Goal: Information Seeking & Learning: Learn about a topic

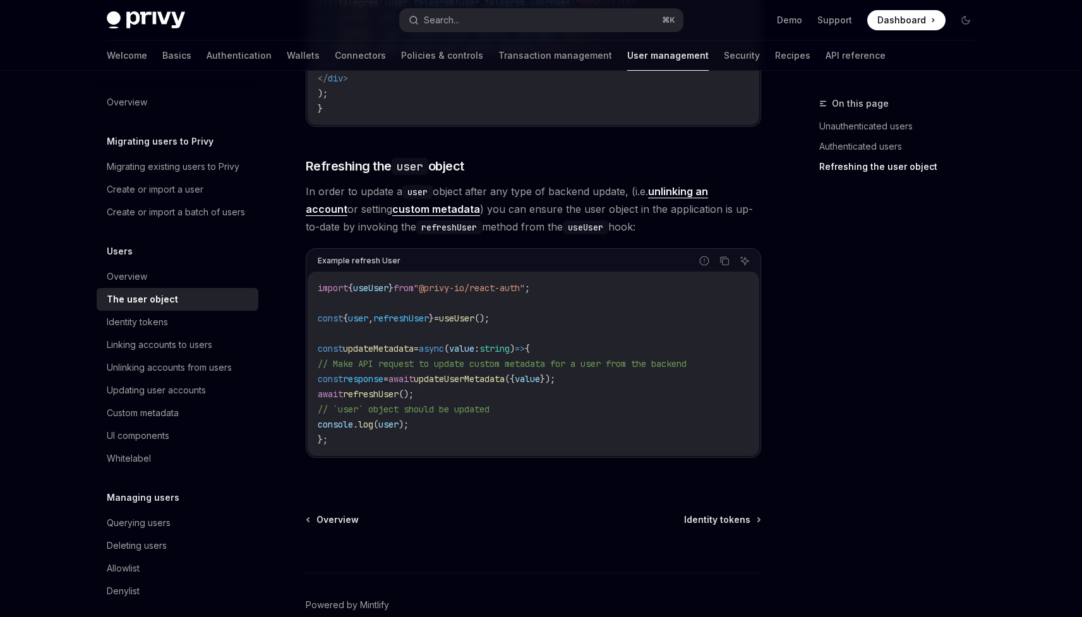
scroll to position [1671, 0]
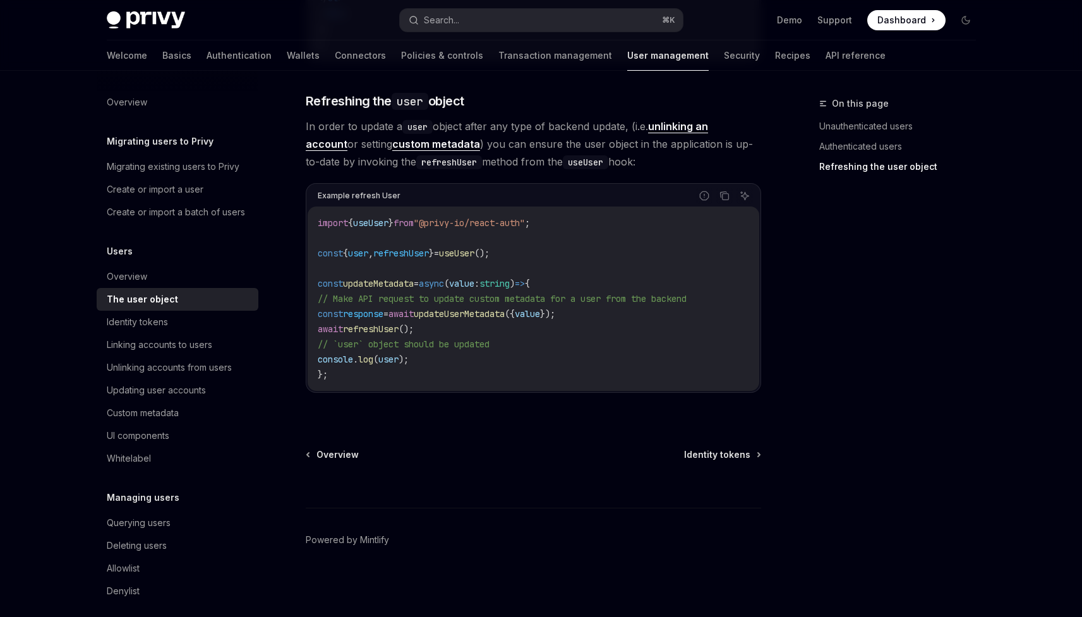
click at [494, 272] on code "import { useUser } from "@privy-io/react-auth" ; const { user , refreshUser } =…" at bounding box center [533, 298] width 431 height 167
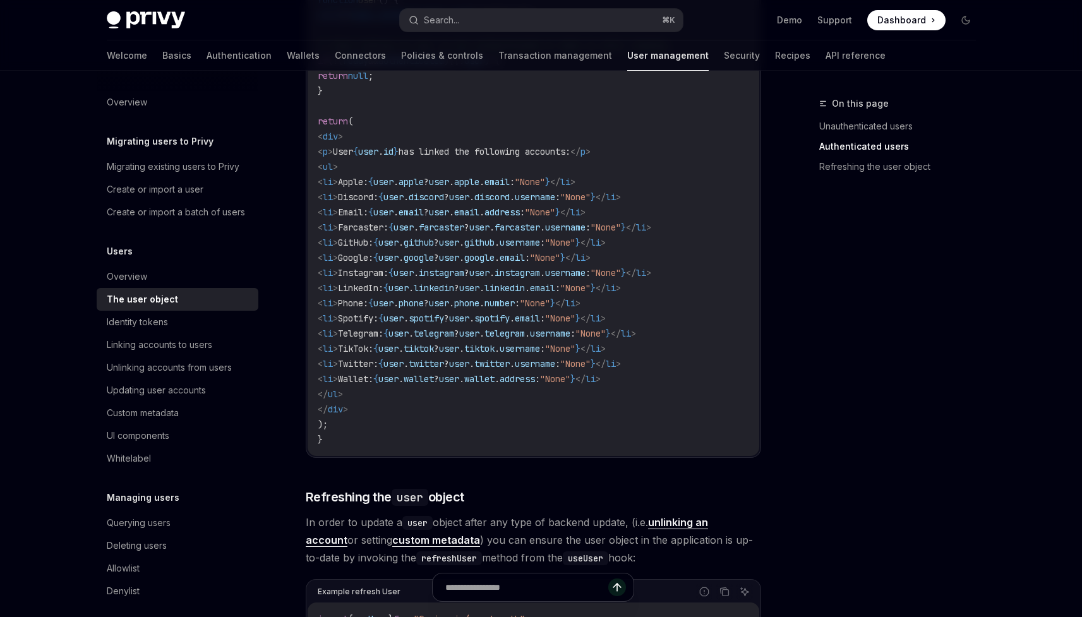
scroll to position [1226, 0]
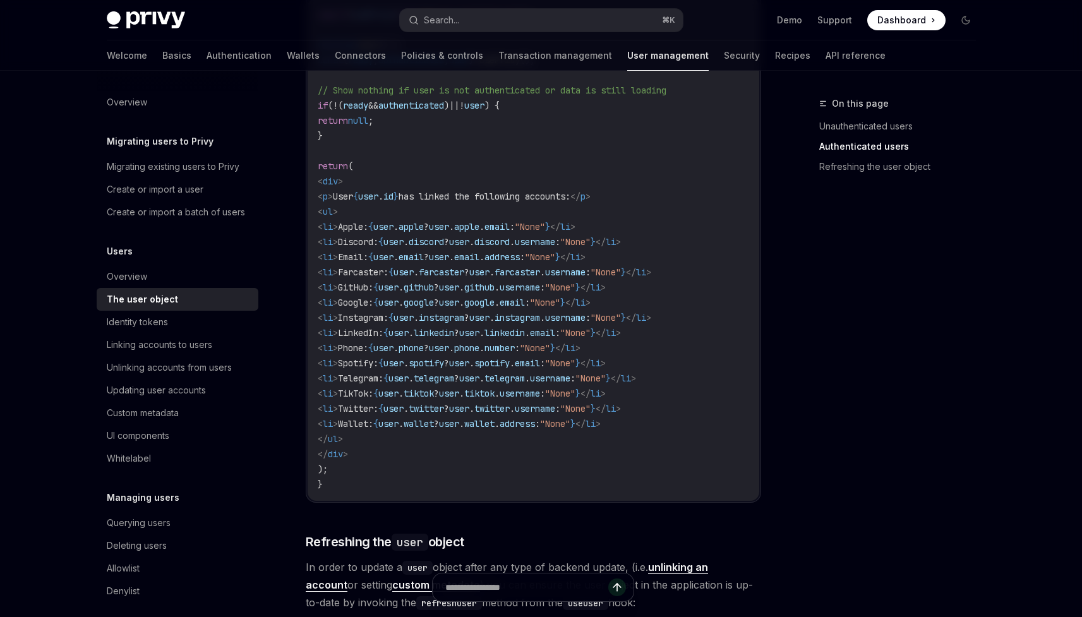
click at [393, 256] on span "user" at bounding box center [383, 256] width 20 height 11
drag, startPoint x: 442, startPoint y: 256, endPoint x: 474, endPoint y: 256, distance: 31.6
click at [474, 256] on span "< li > Email: { user . email ? user . email . address : "None" } </ li >" at bounding box center [452, 256] width 268 height 11
click at [424, 256] on span "email" at bounding box center [411, 256] width 25 height 11
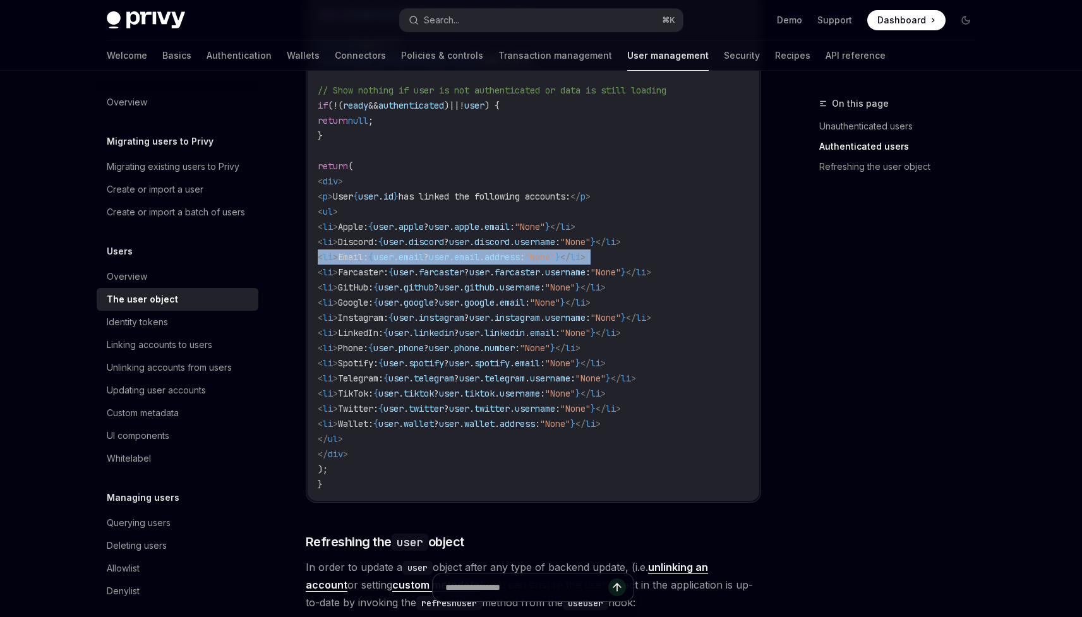
click at [424, 256] on span "email" at bounding box center [411, 256] width 25 height 11
copy code "< li > Email: { user . email ? user . email . address : "None" } </ li >"
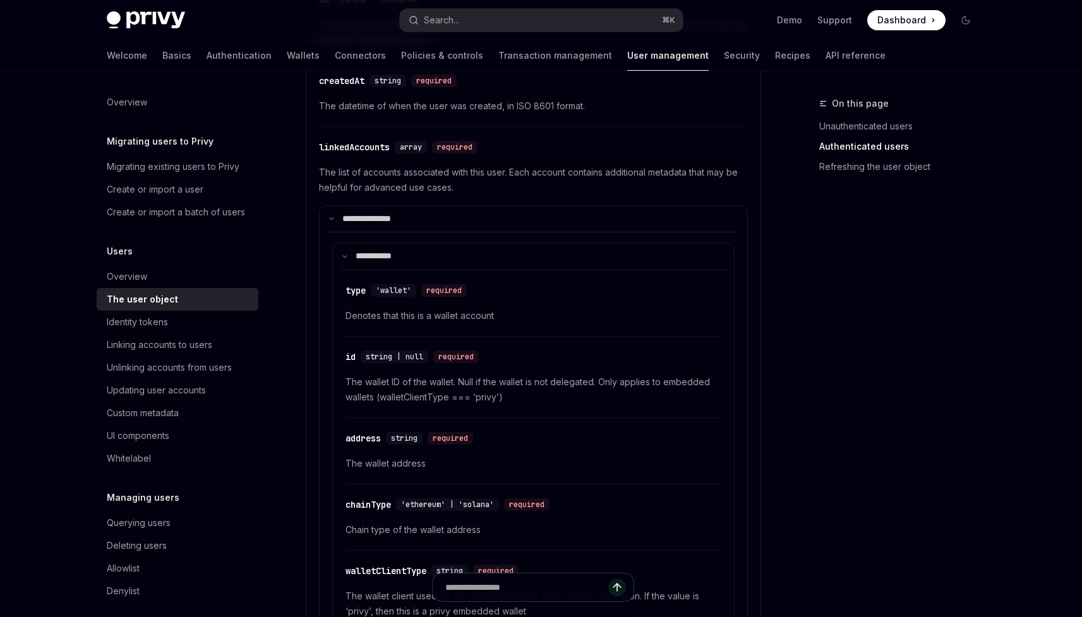
scroll to position [503, 0]
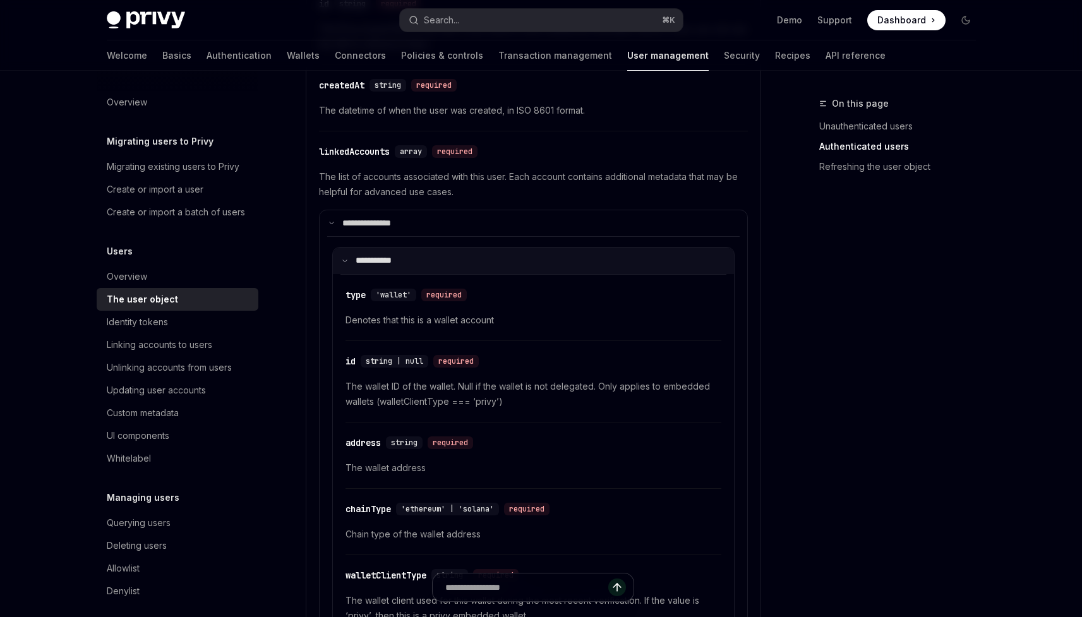
click at [454, 261] on summary "**** ******" at bounding box center [533, 261] width 401 height 27
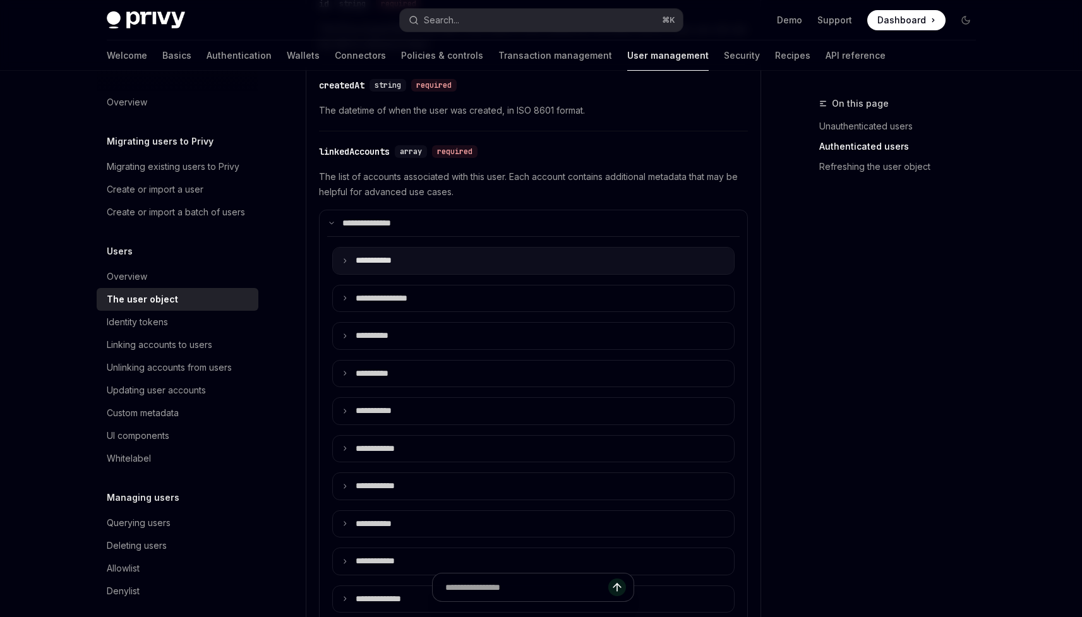
click at [465, 260] on summary "**** ******" at bounding box center [533, 261] width 401 height 27
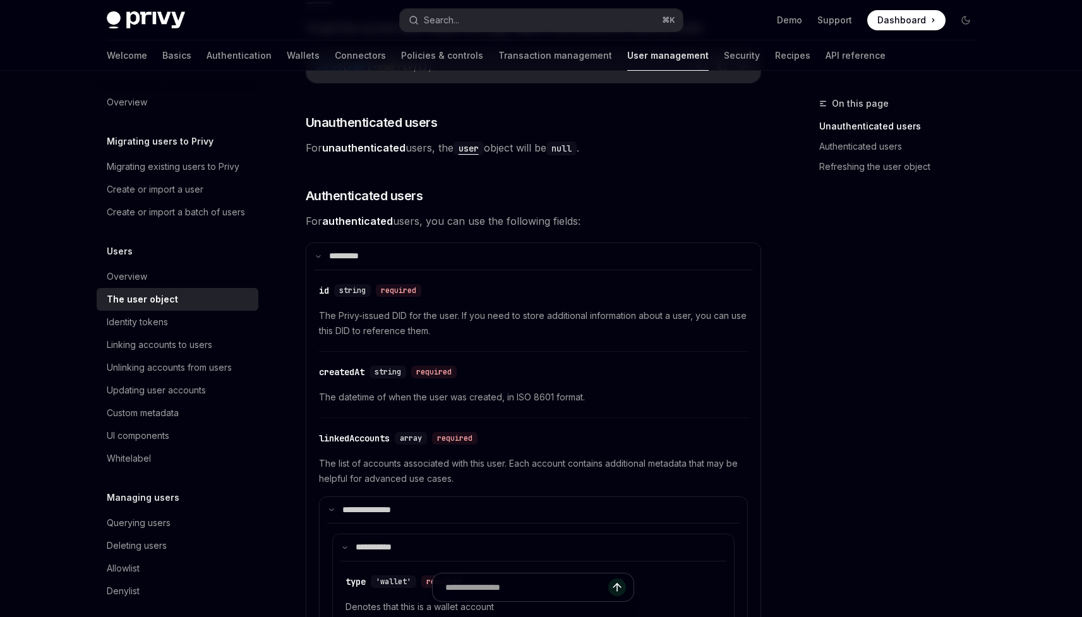
scroll to position [0, 0]
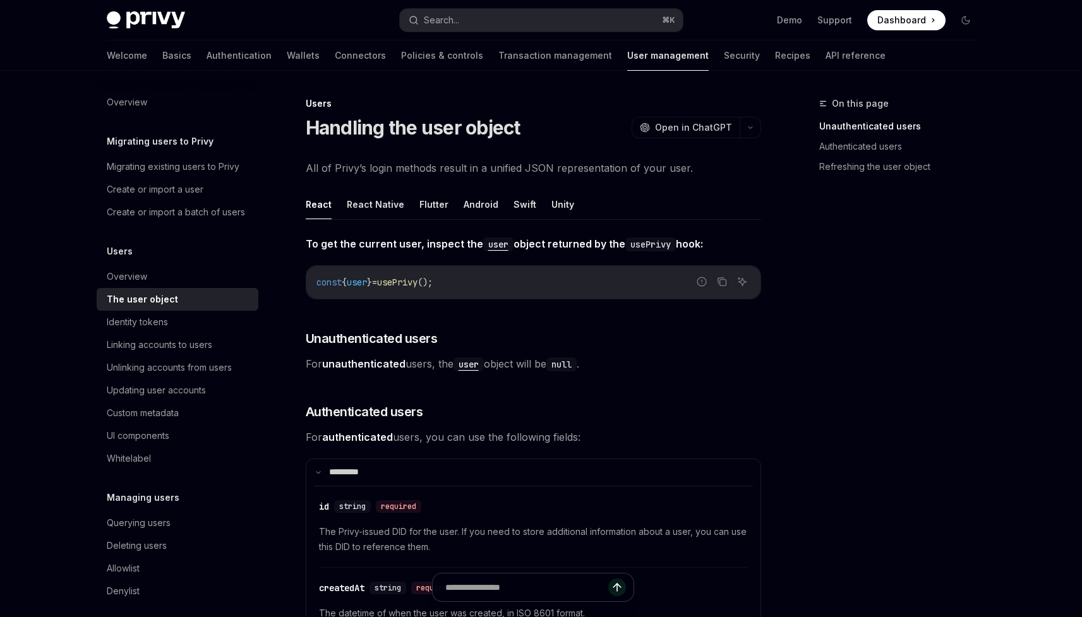
click at [325, 203] on button "React" at bounding box center [319, 204] width 26 height 30
type textarea "*"
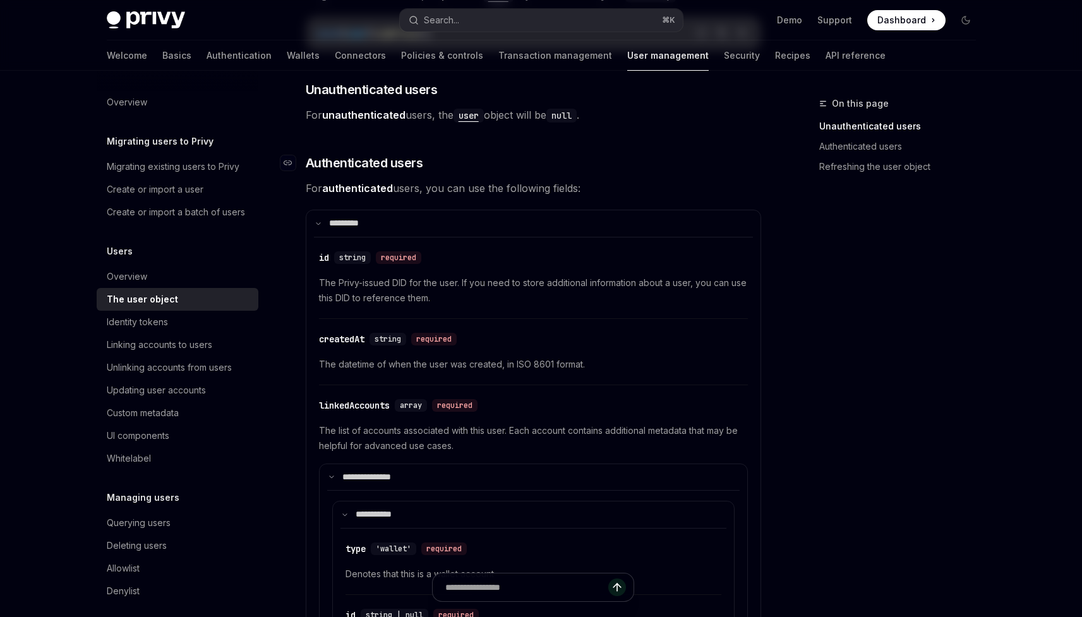
scroll to position [317, 0]
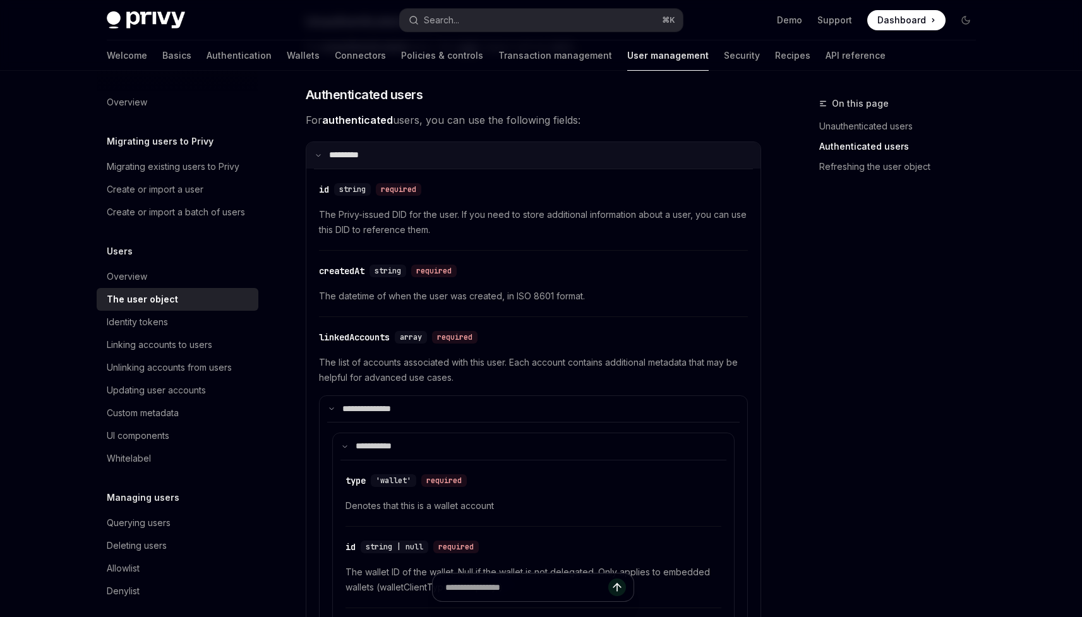
click at [323, 154] on summary "**** ****" at bounding box center [533, 155] width 454 height 27
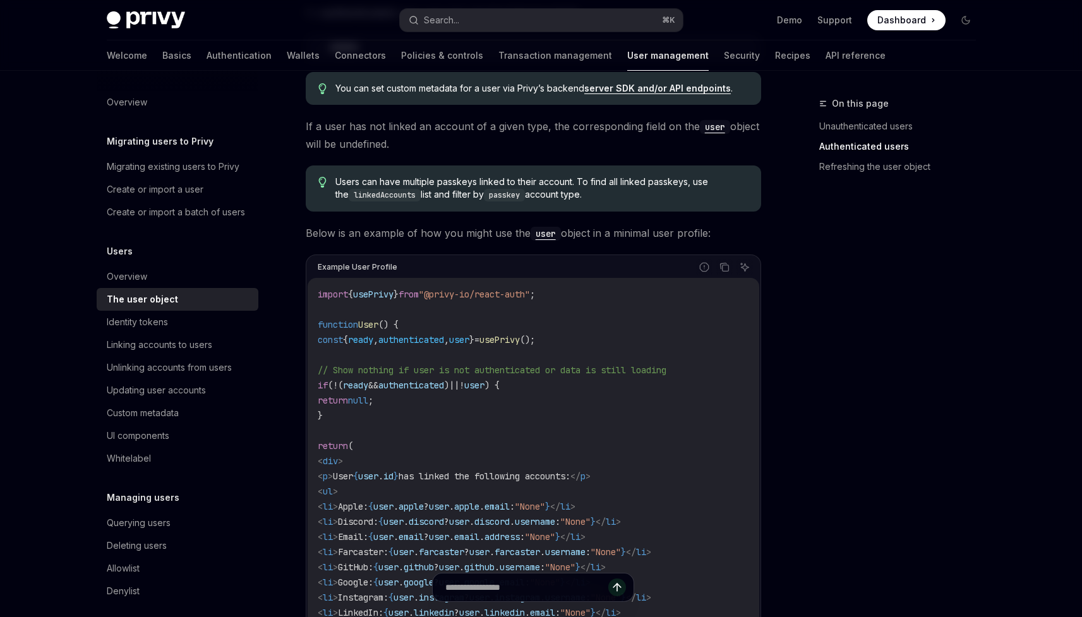
scroll to position [647, 0]
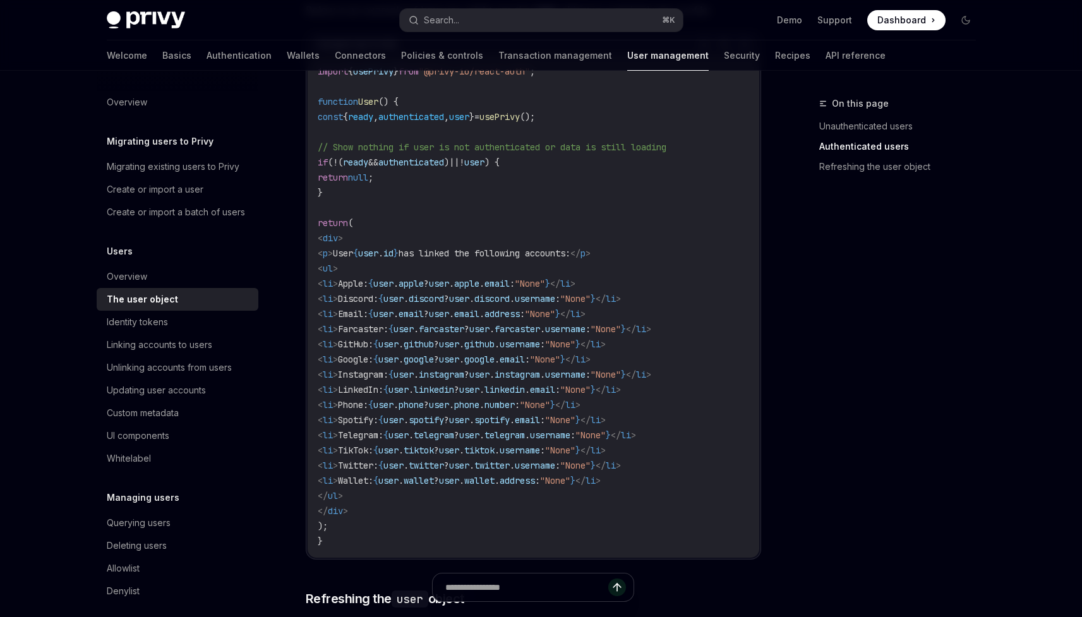
click at [434, 477] on span "wallet" at bounding box center [419, 480] width 30 height 11
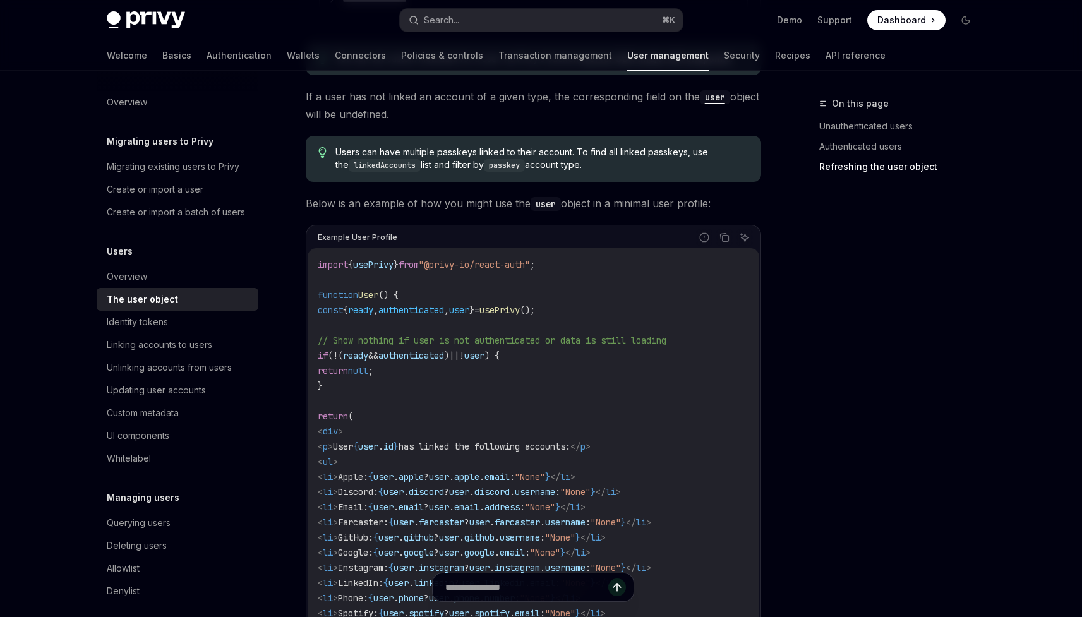
scroll to position [2398, 0]
click at [493, 152] on span "Users can have multiple passkeys linked to their account. To find all linked pa…" at bounding box center [541, 160] width 412 height 26
drag, startPoint x: 493, startPoint y: 152, endPoint x: 526, endPoint y: 152, distance: 33.5
click at [525, 152] on span "Users can have multiple passkeys linked to their account. To find all linked pa…" at bounding box center [541, 160] width 412 height 26
click at [526, 152] on span "Users can have multiple passkeys linked to their account. To find all linked pa…" at bounding box center [541, 160] width 412 height 26
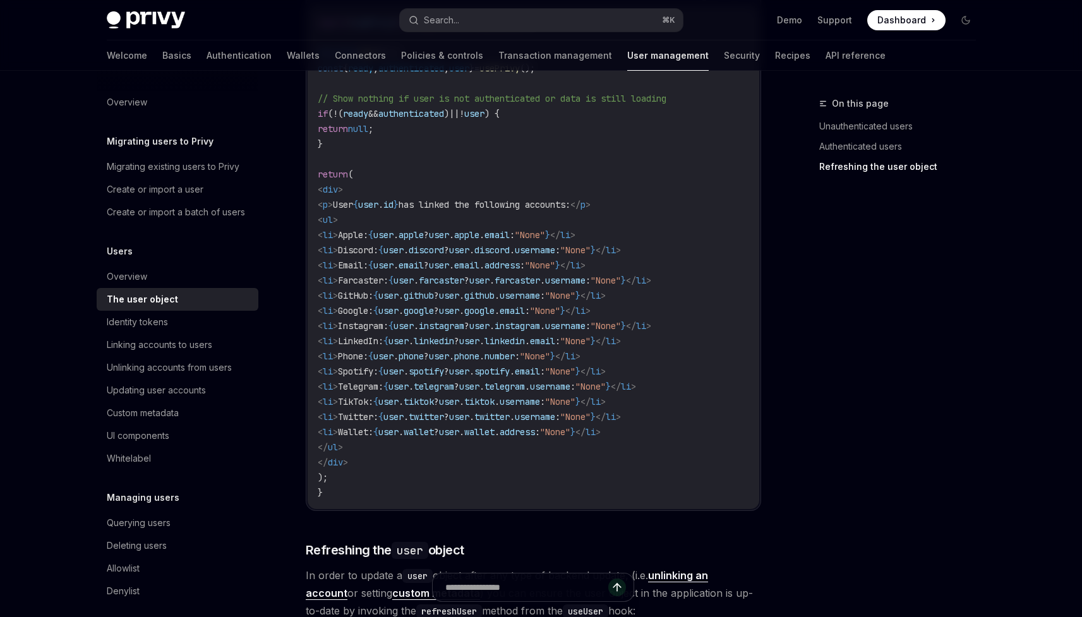
scroll to position [2651, 0]
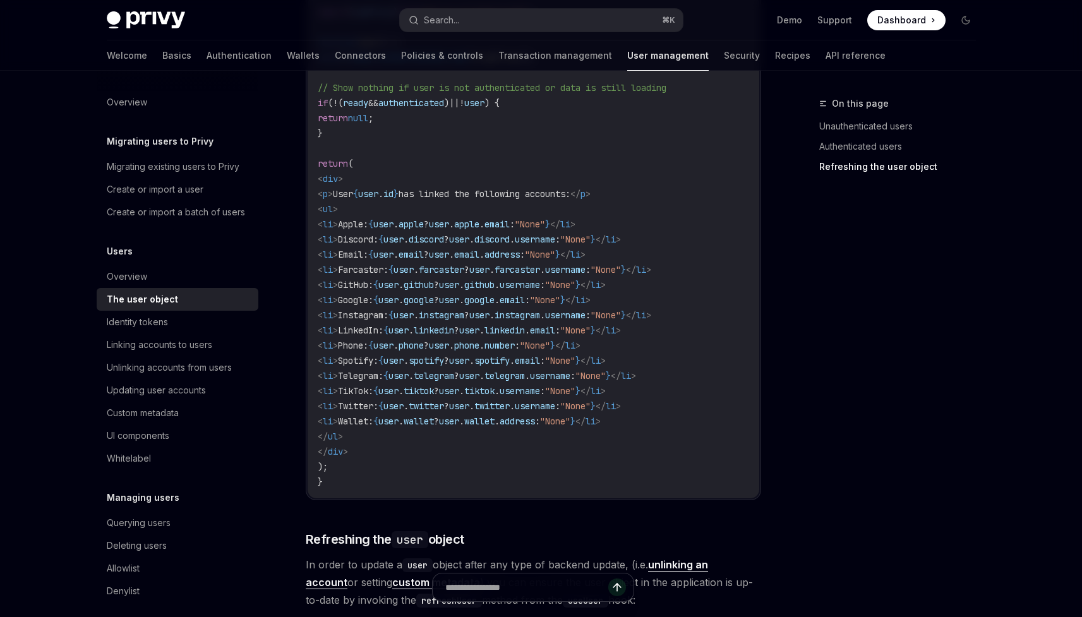
click at [393, 255] on span "user" at bounding box center [383, 254] width 20 height 11
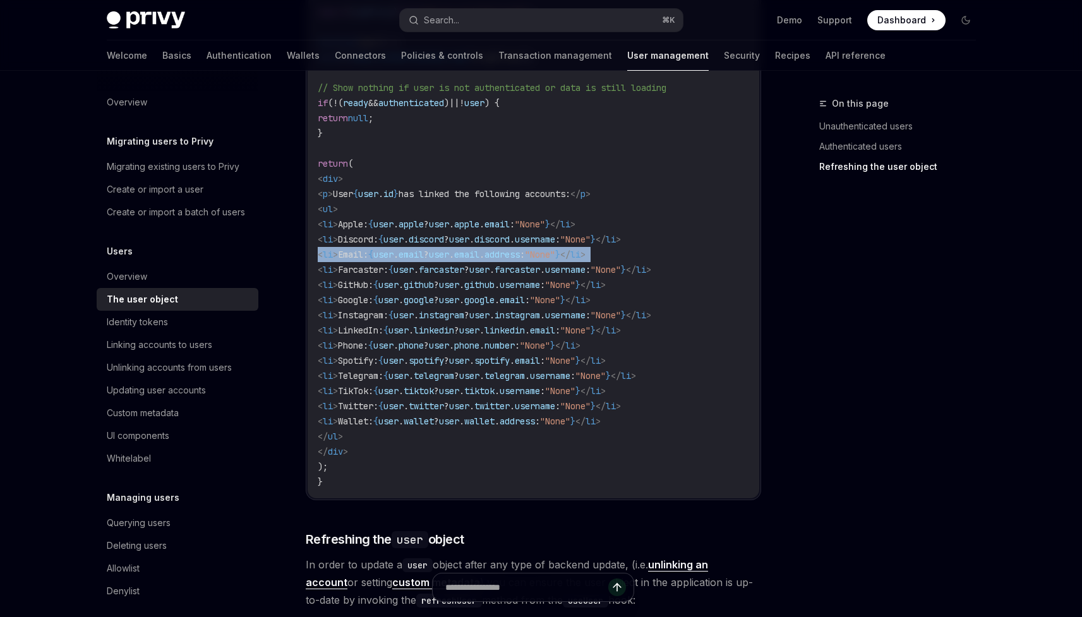
click at [393, 255] on span "user" at bounding box center [383, 254] width 20 height 11
copy code "< li > Email: { user . email ? user . email . address : "None" } </ li >"
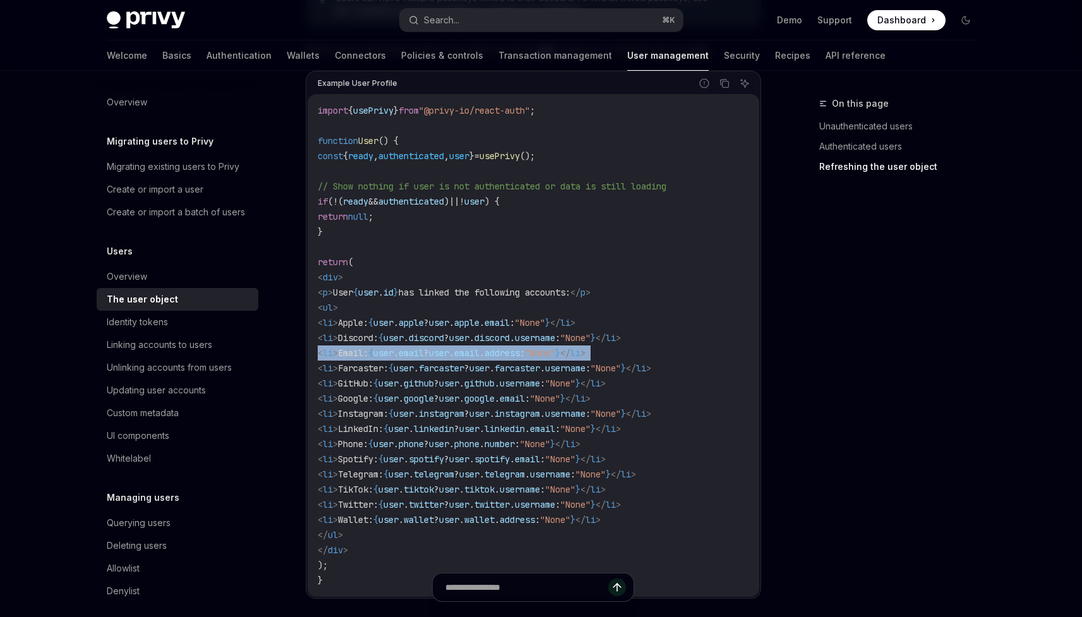
scroll to position [2540, 0]
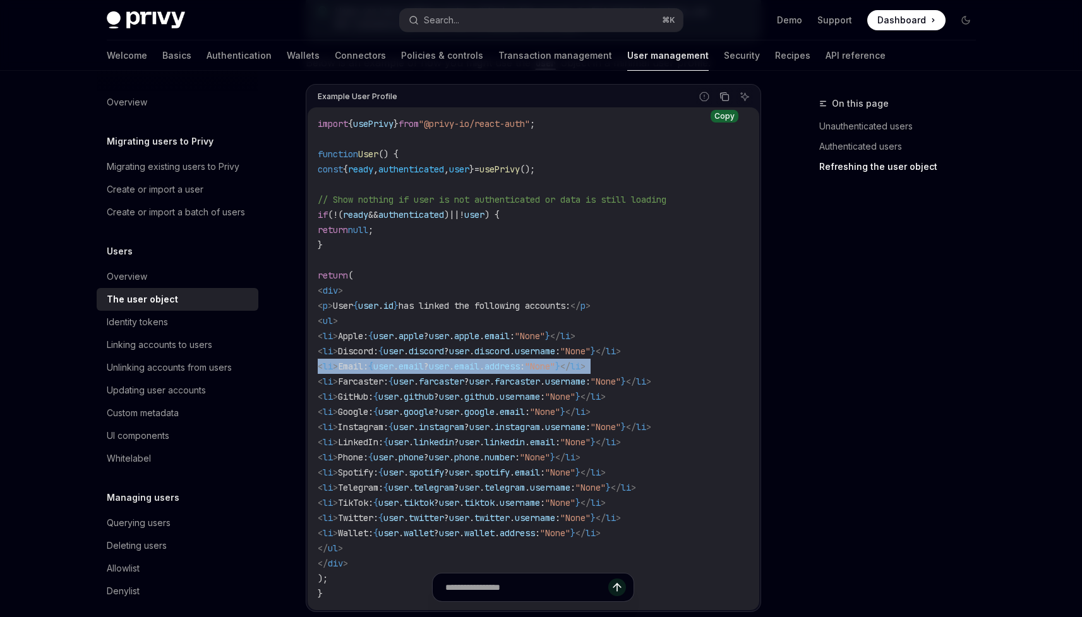
click at [722, 99] on icon "Copy the contents from the code block" at bounding box center [725, 97] width 6 height 6
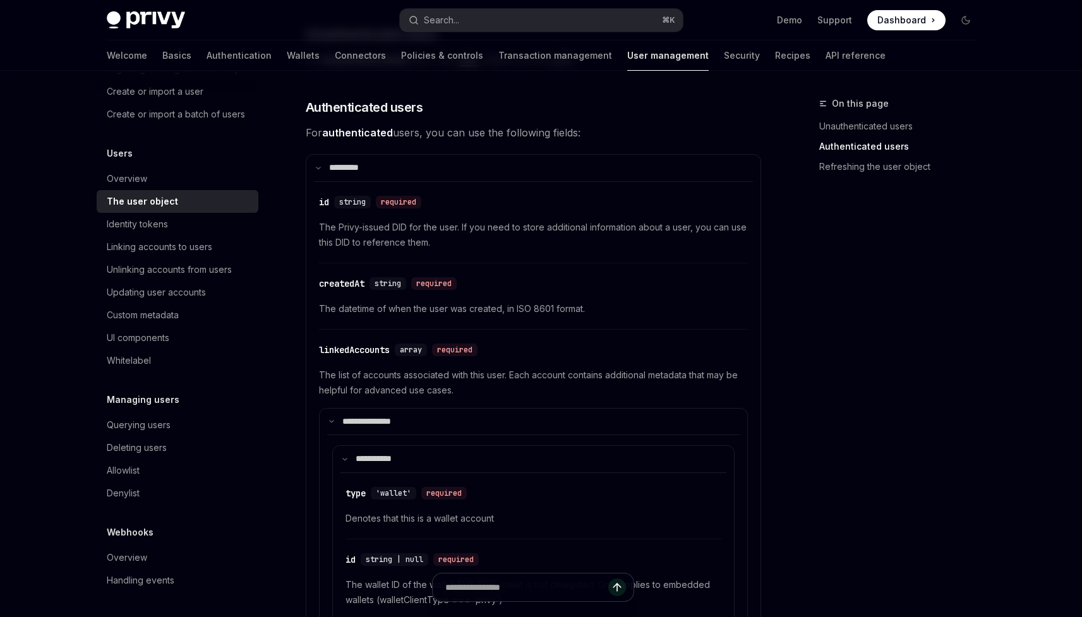
scroll to position [246, 0]
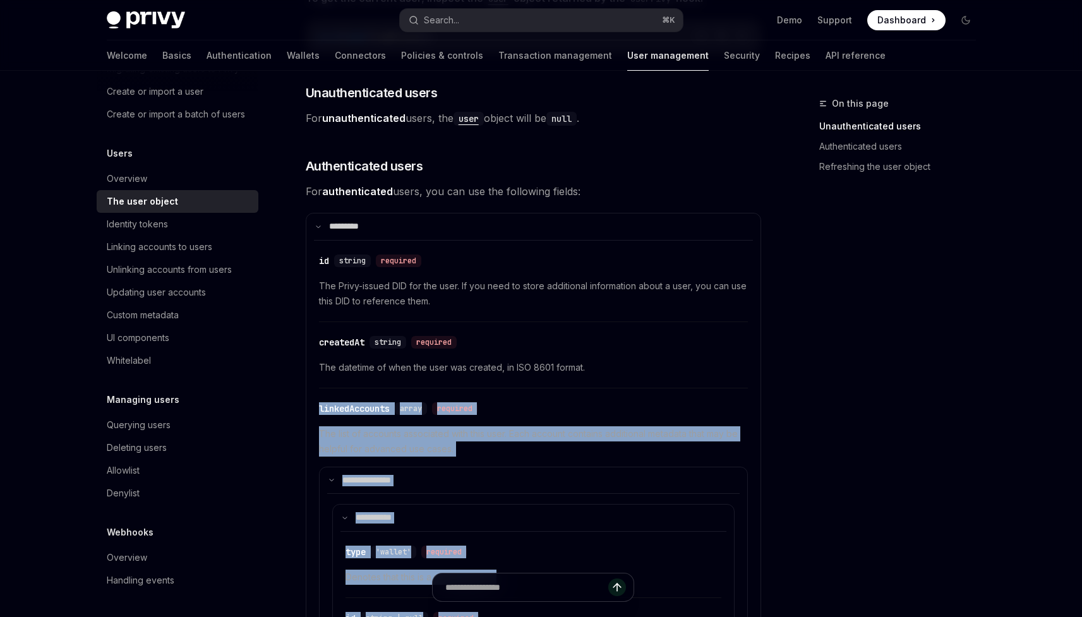
drag, startPoint x: 304, startPoint y: 399, endPoint x: 417, endPoint y: 583, distance: 215.4
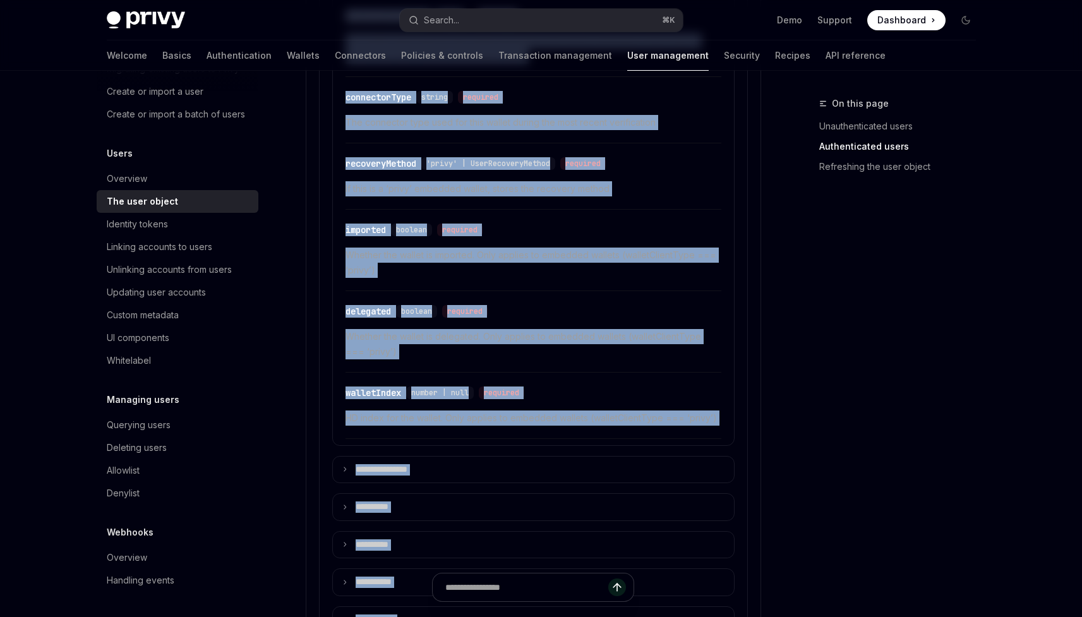
scroll to position [1072, 0]
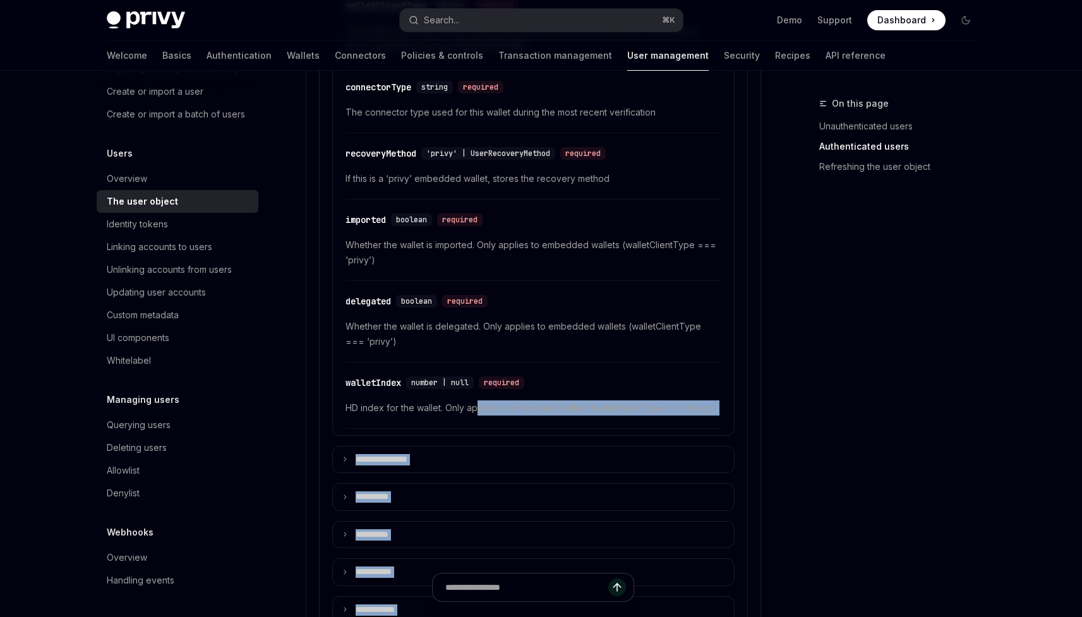
click at [478, 407] on span "HD index for the wallet. Only applies to embedded wallets (walletClientType ===…" at bounding box center [533, 407] width 376 height 15
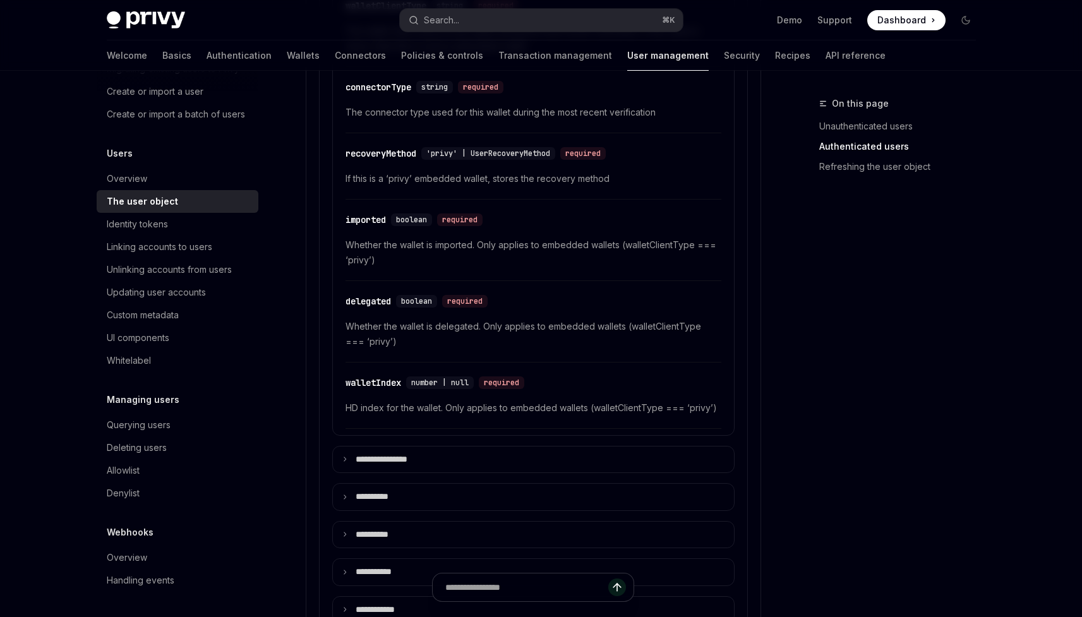
click at [489, 407] on span "HD index for the wallet. Only applies to embedded wallets (walletClientType ===…" at bounding box center [533, 407] width 376 height 15
click at [510, 407] on span "HD index for the wallet. Only applies to embedded wallets (walletClientType ===…" at bounding box center [533, 407] width 376 height 15
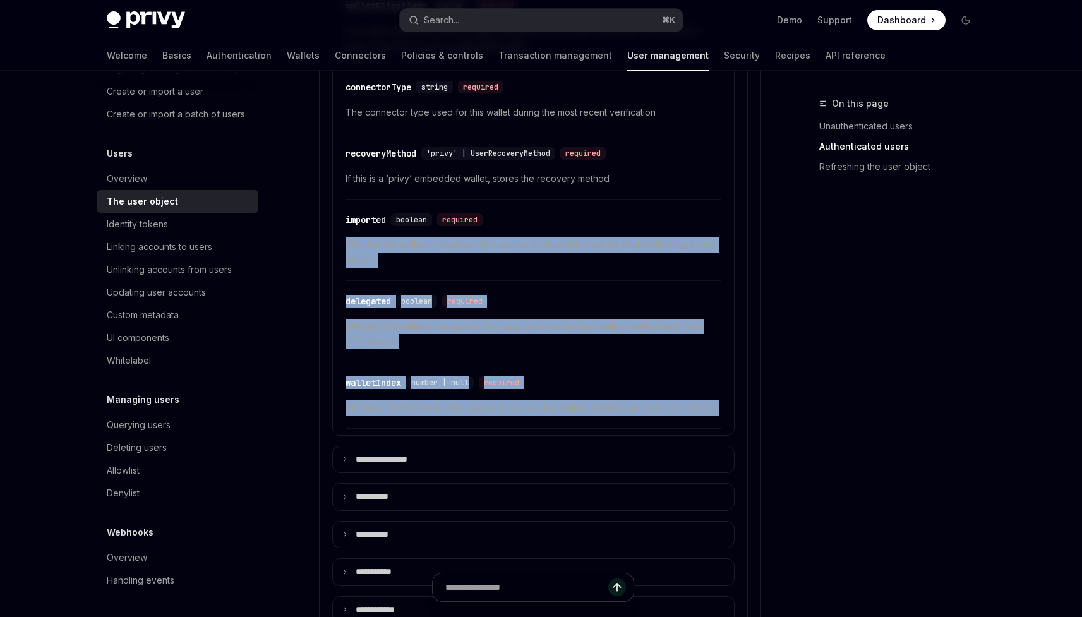
drag, startPoint x: 510, startPoint y: 407, endPoint x: 477, endPoint y: 254, distance: 156.9
click at [477, 253] on div "​ type 'wallet' required Denotes that this is a wallet account ​ id string | nu…" at bounding box center [533, 66] width 386 height 724
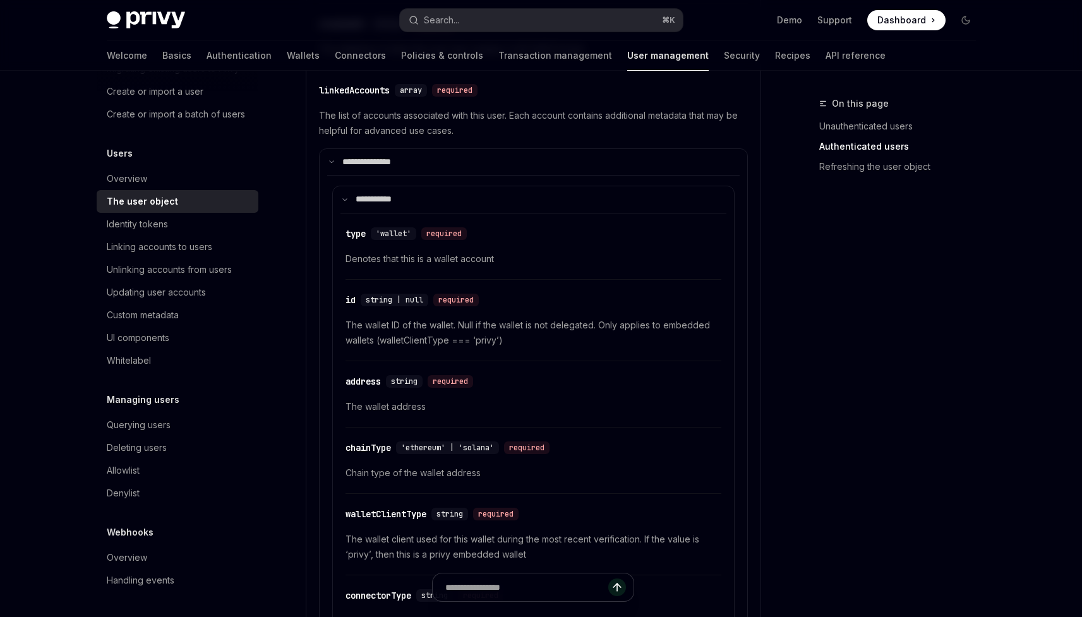
scroll to position [546, 0]
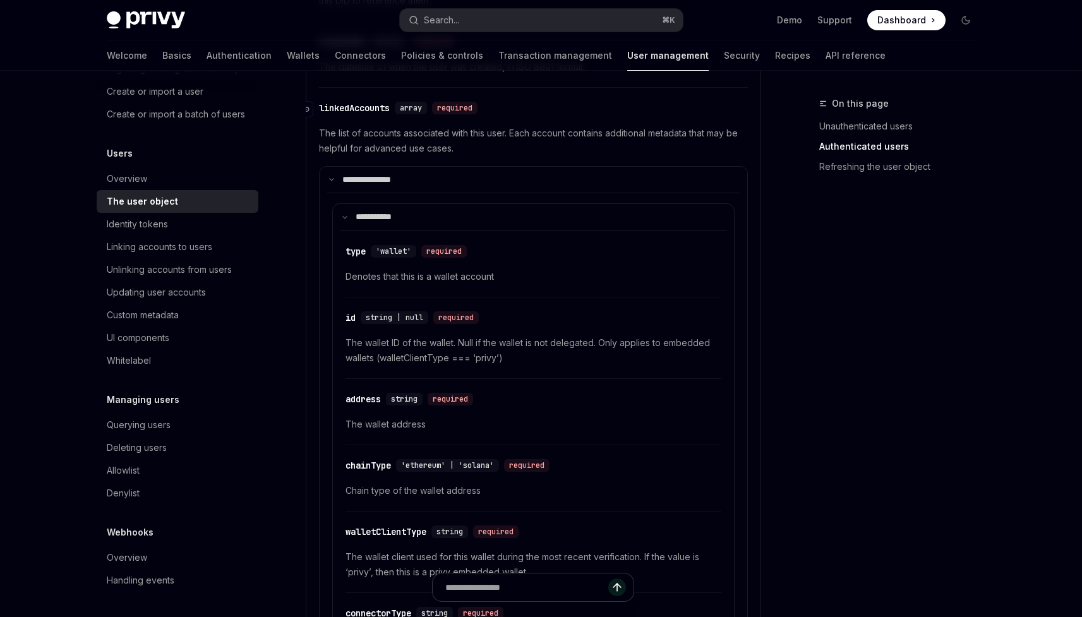
click at [319, 111] on div "linkedAccounts" at bounding box center [354, 108] width 71 height 13
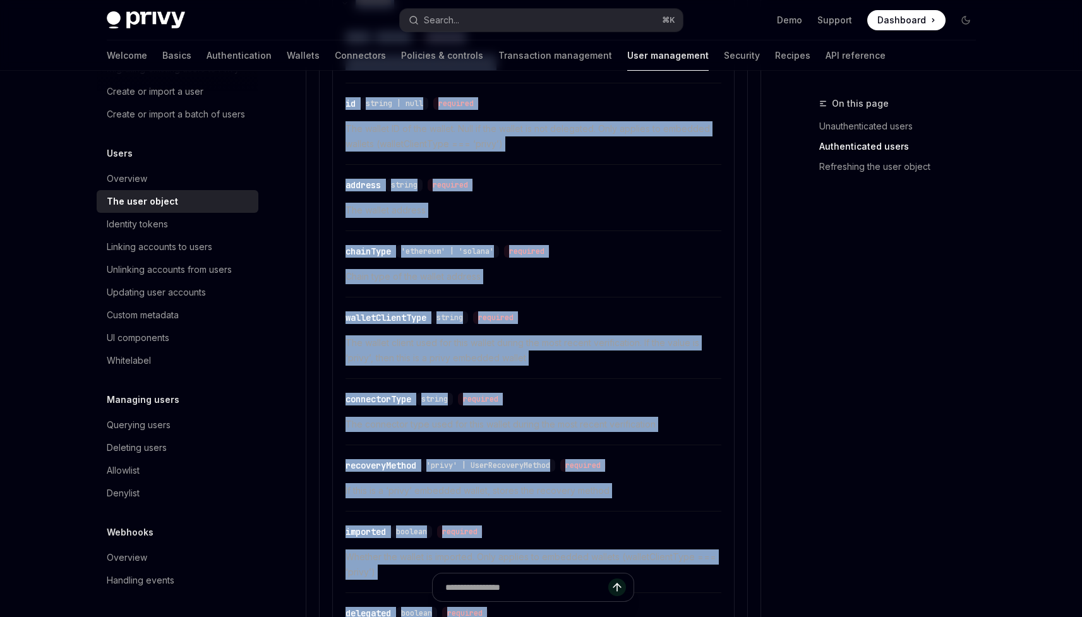
scroll to position [762, 0]
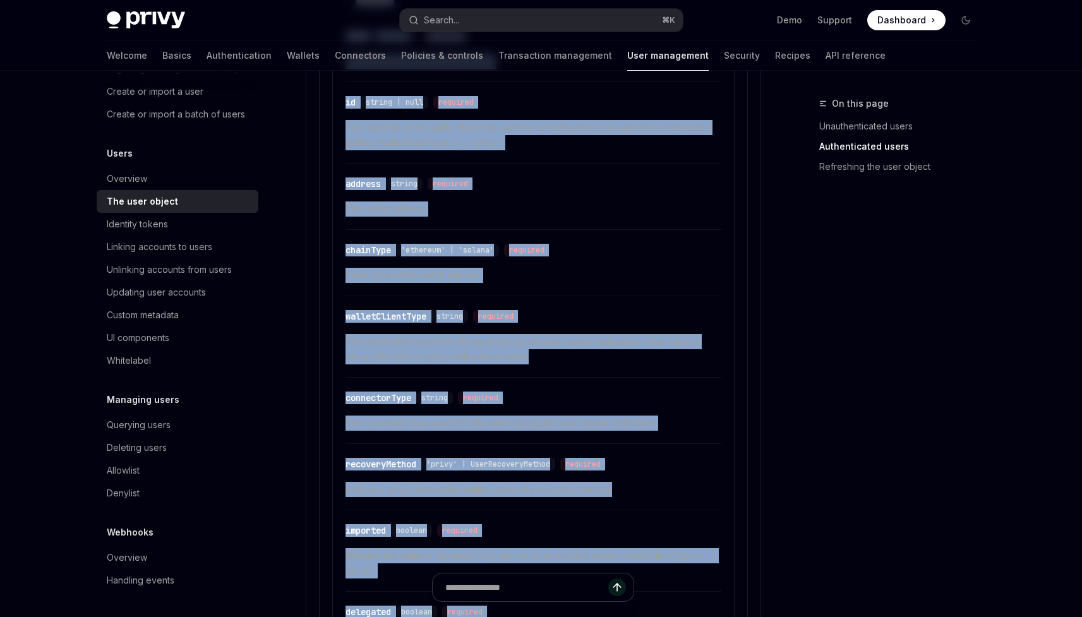
click at [510, 239] on div "​ chainType 'ethereum' | 'solana' required Chain type of the wallet address" at bounding box center [533, 266] width 376 height 60
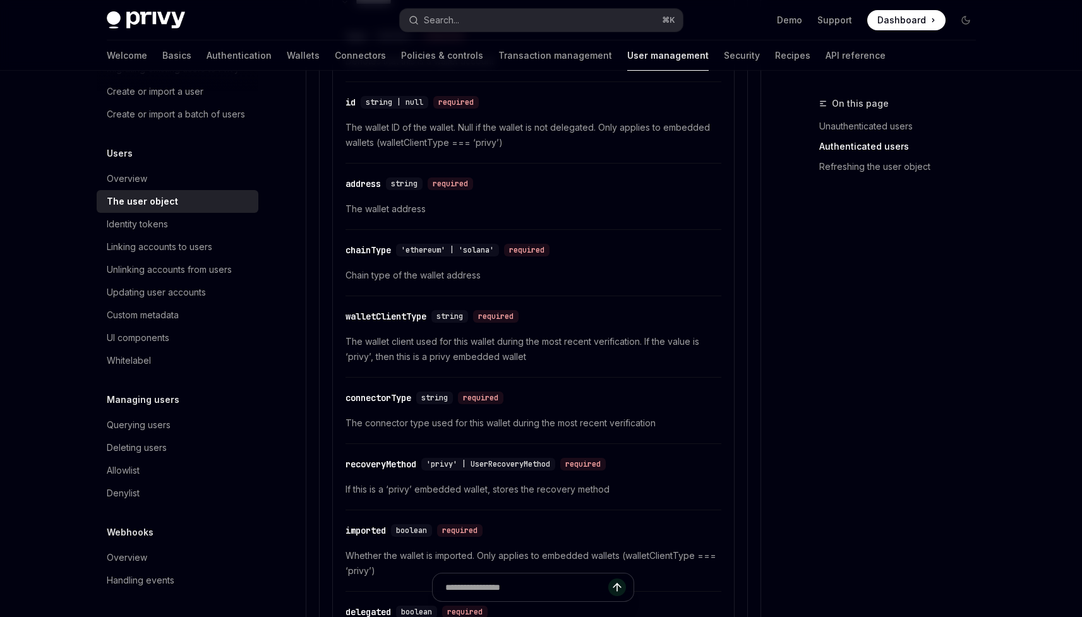
click at [422, 145] on span "The wallet ID of the wallet. Null if the wallet is not delegated. Only applies …" at bounding box center [533, 135] width 376 height 30
drag, startPoint x: 422, startPoint y: 145, endPoint x: 485, endPoint y: 145, distance: 63.2
click at [485, 145] on span "The wallet ID of the wallet. Null if the wallet is not delegated. Only applies …" at bounding box center [533, 135] width 376 height 30
copy span "walletClientType === ‘privy’"
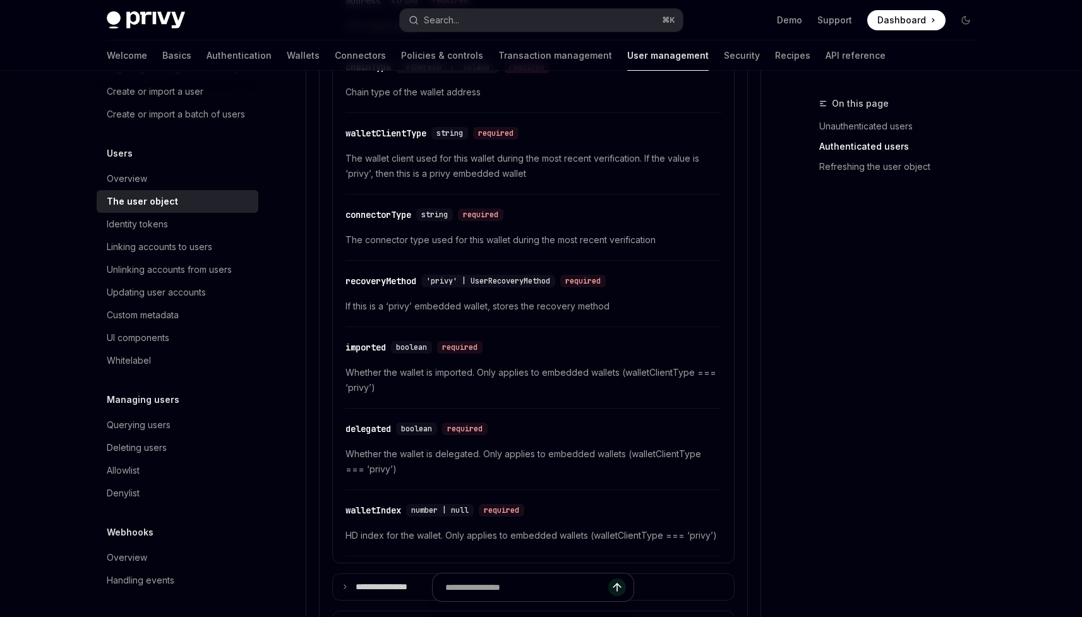
scroll to position [940, 0]
